Goal: Entertainment & Leisure: Consume media (video, audio)

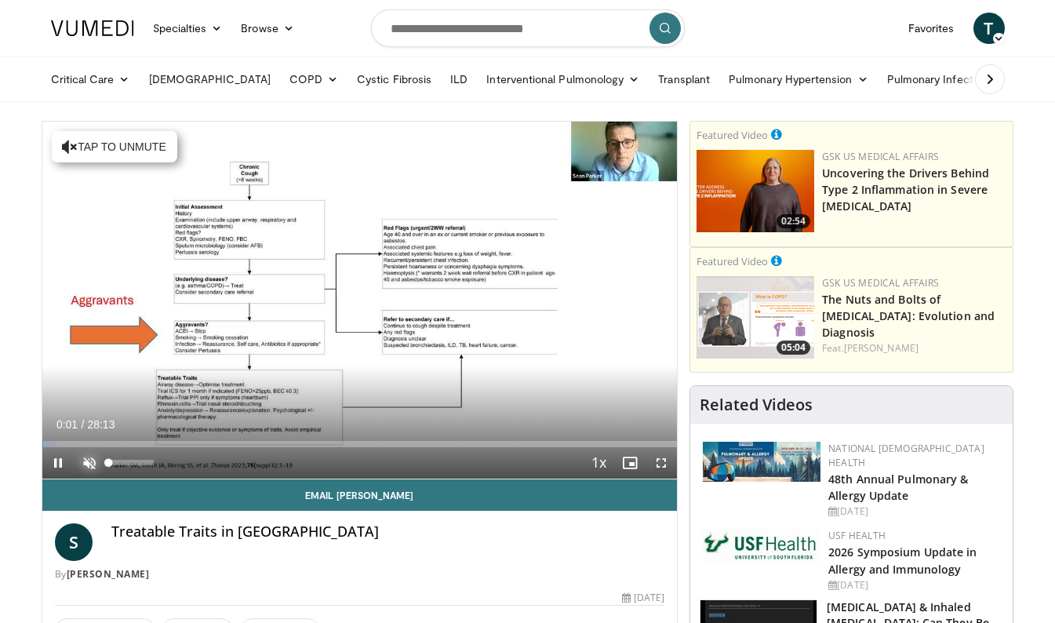
click at [89, 464] on span "Video Player" at bounding box center [89, 462] width 31 height 31
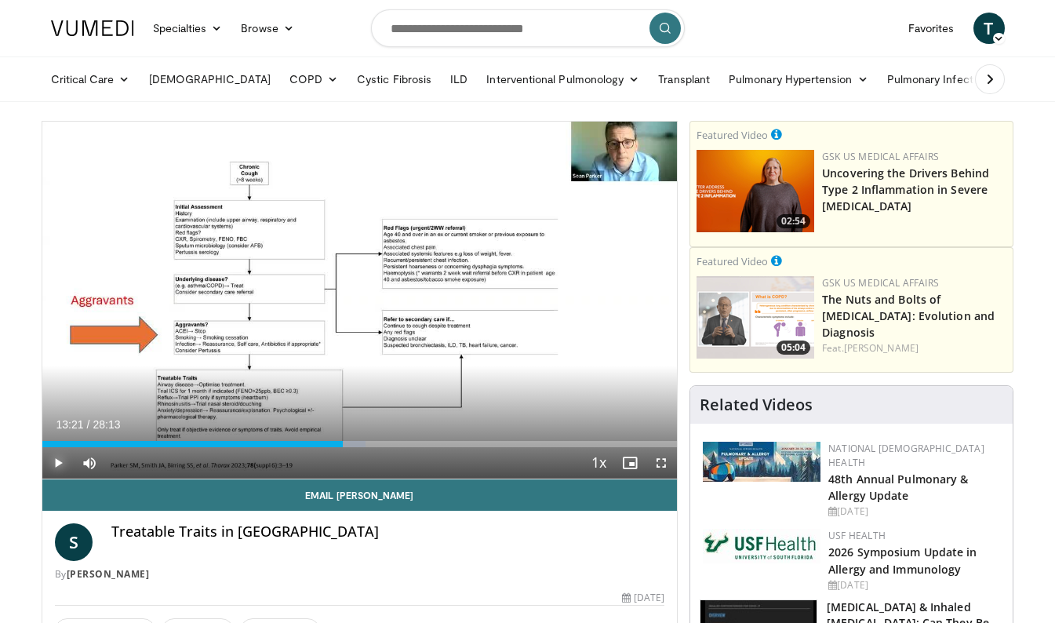
click at [56, 465] on span "Video Player" at bounding box center [57, 462] width 31 height 31
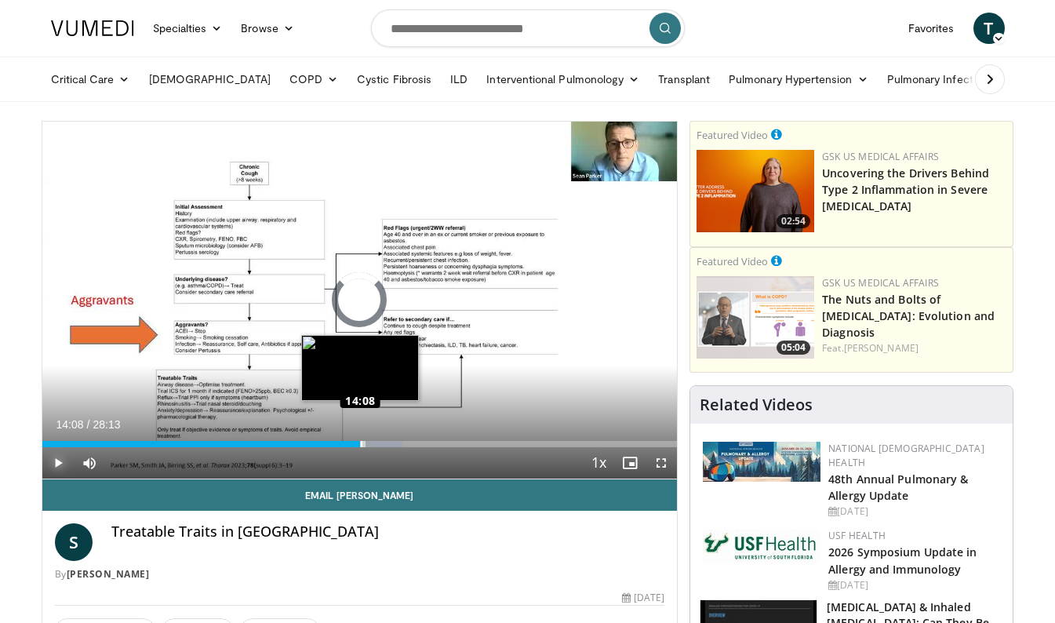
click at [360, 444] on div "Loaded : 56.70% 14:08 14:08" at bounding box center [360, 444] width 636 height 6
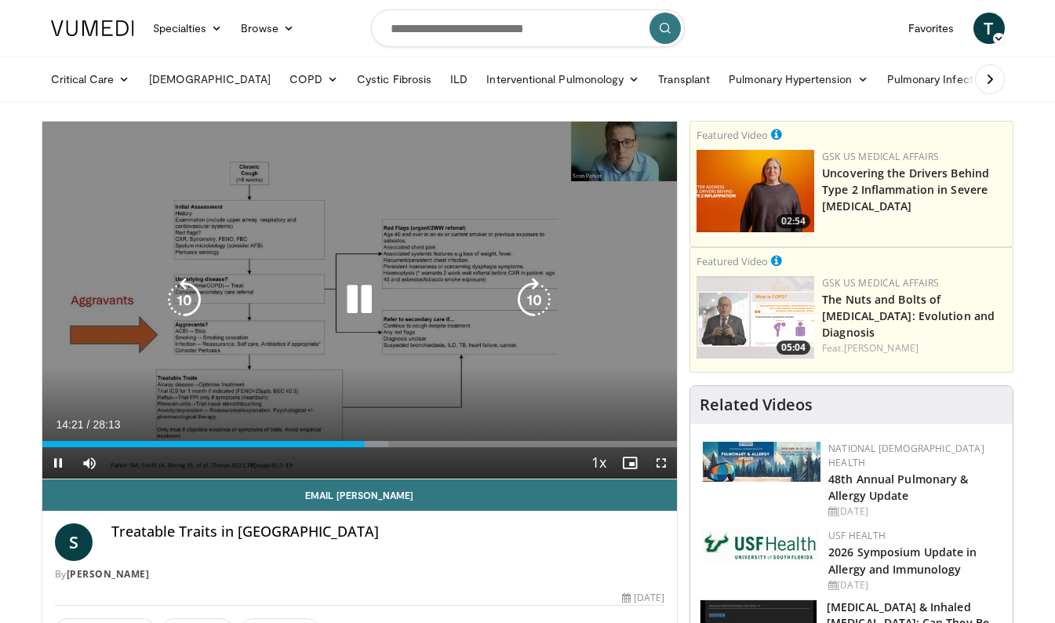
click at [538, 301] on icon "Video Player" at bounding box center [534, 300] width 44 height 44
click at [178, 298] on icon "Video Player" at bounding box center [184, 300] width 44 height 44
click at [188, 302] on icon "Video Player" at bounding box center [184, 300] width 44 height 44
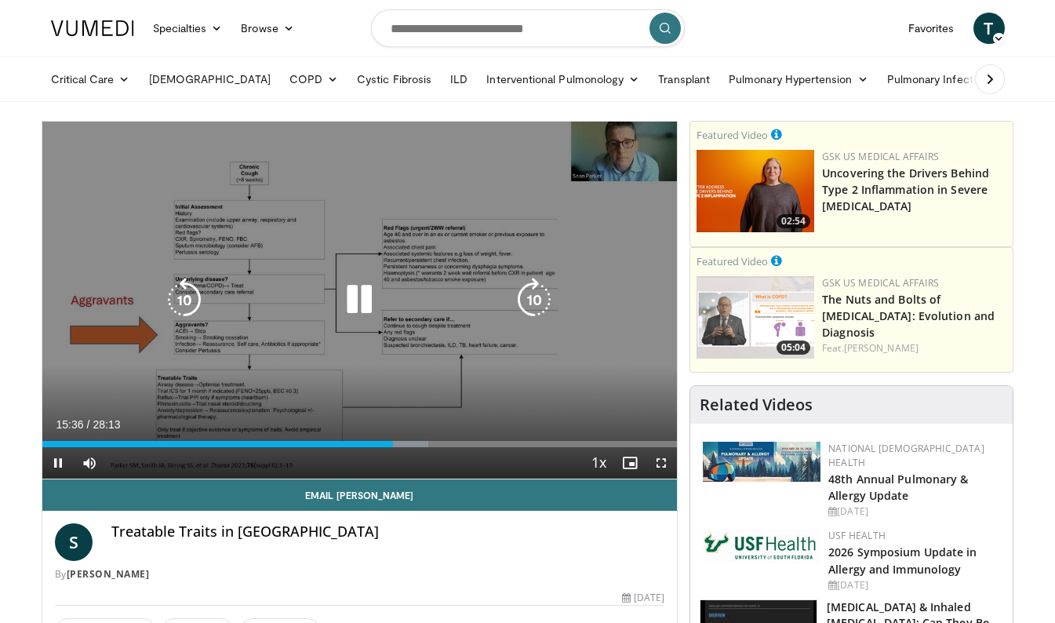
click at [188, 296] on icon "Video Player" at bounding box center [184, 300] width 44 height 44
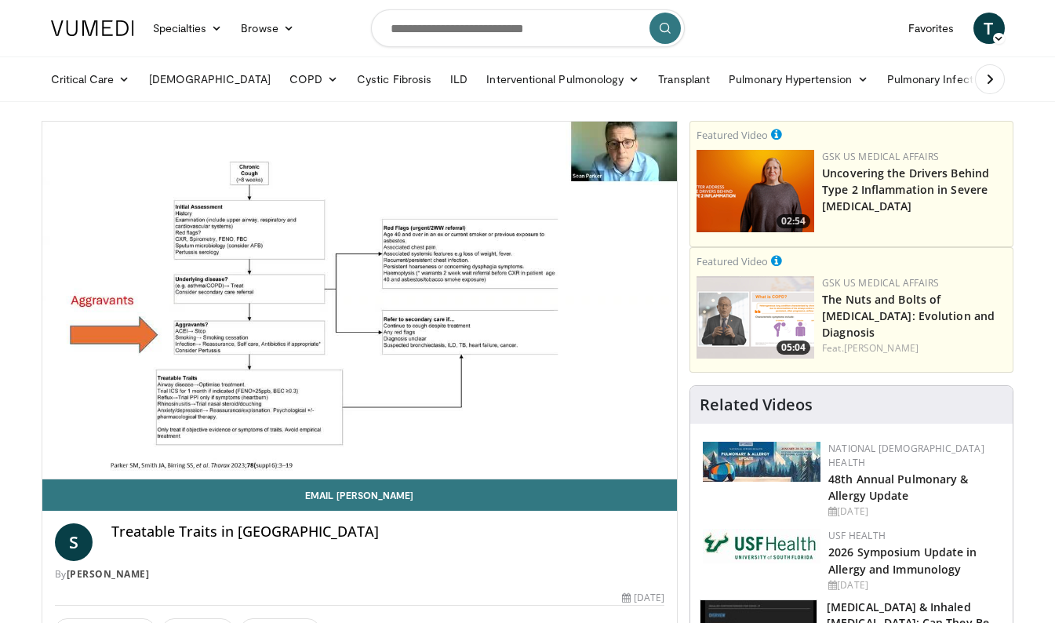
click at [188, 296] on div "10 seconds Tap to unmute" at bounding box center [360, 300] width 636 height 357
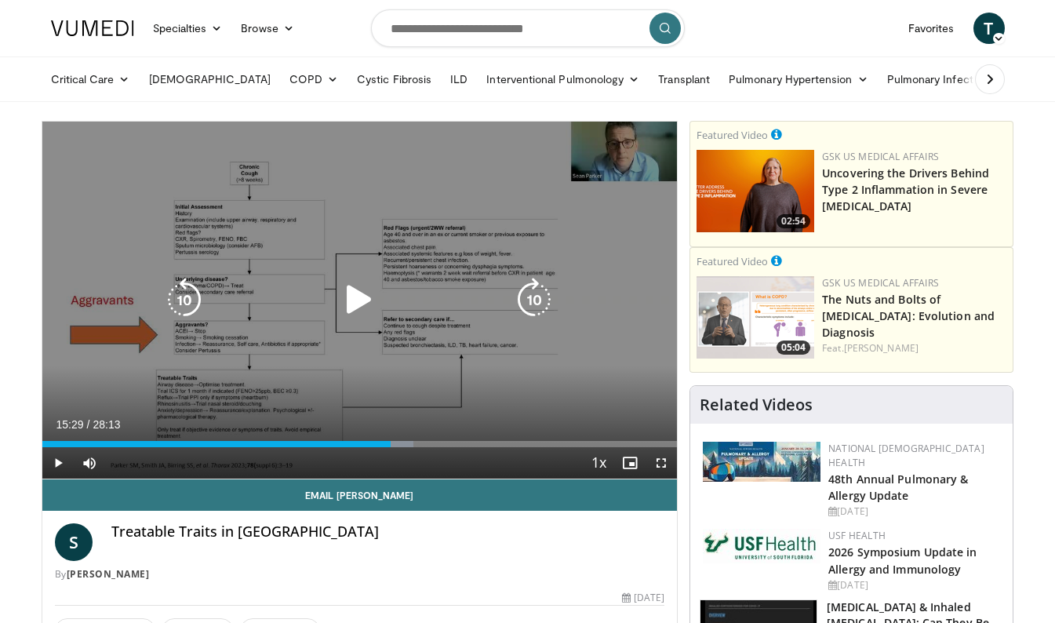
click at [188, 306] on icon "Video Player" at bounding box center [184, 300] width 44 height 44
click at [185, 304] on icon "Video Player" at bounding box center [184, 300] width 44 height 44
click at [359, 297] on icon "Video Player" at bounding box center [359, 300] width 44 height 44
click at [184, 296] on icon "Video Player" at bounding box center [184, 300] width 44 height 44
click at [186, 297] on icon "Video Player" at bounding box center [184, 300] width 44 height 44
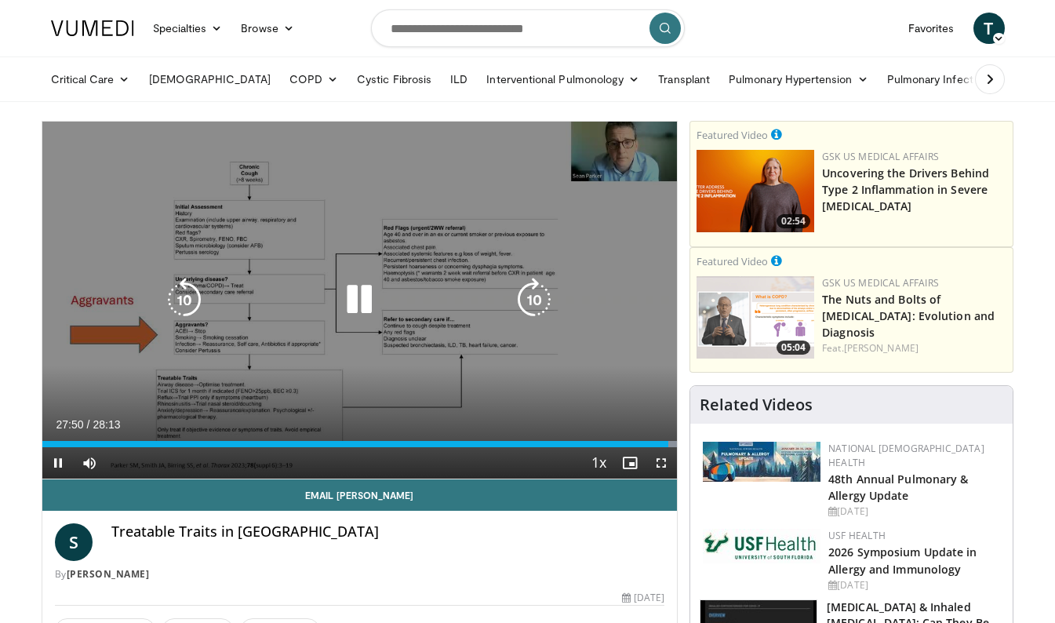
click at [188, 290] on icon "Video Player" at bounding box center [184, 300] width 44 height 44
click at [180, 293] on icon "Video Player" at bounding box center [184, 300] width 44 height 44
